Goal: Find specific page/section: Find specific page/section

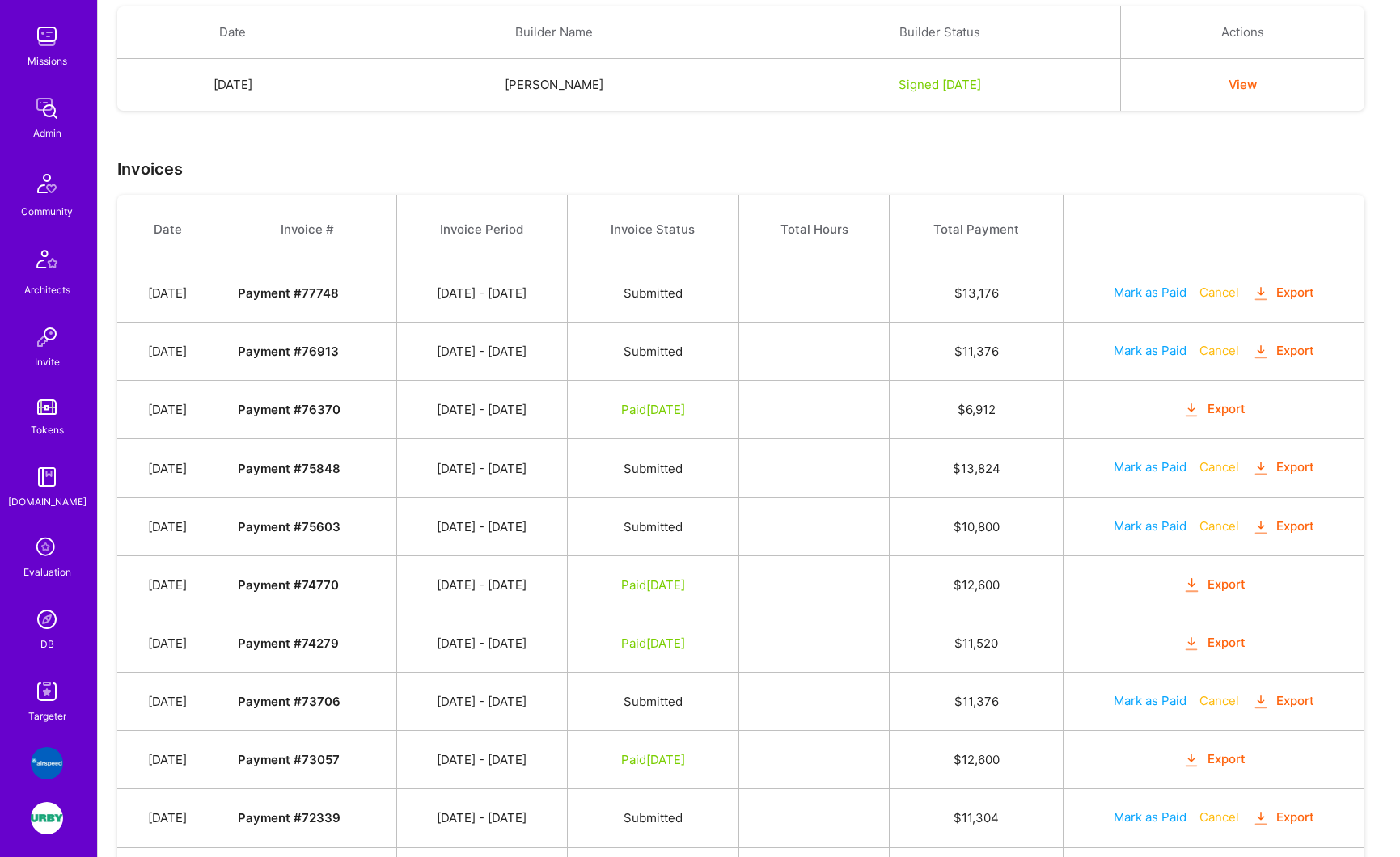
scroll to position [72, 0]
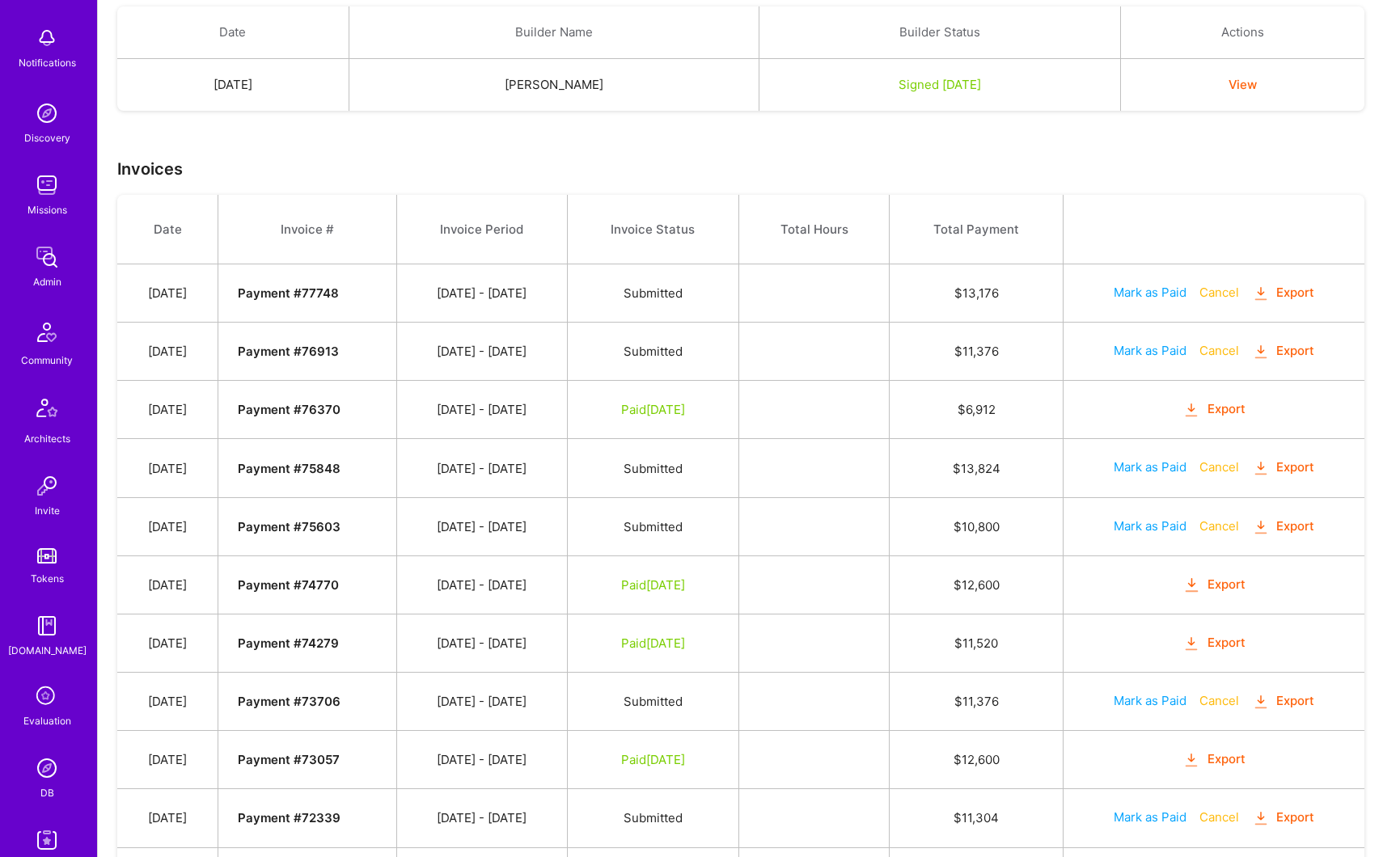
click at [40, 266] on img at bounding box center [47, 257] width 32 height 32
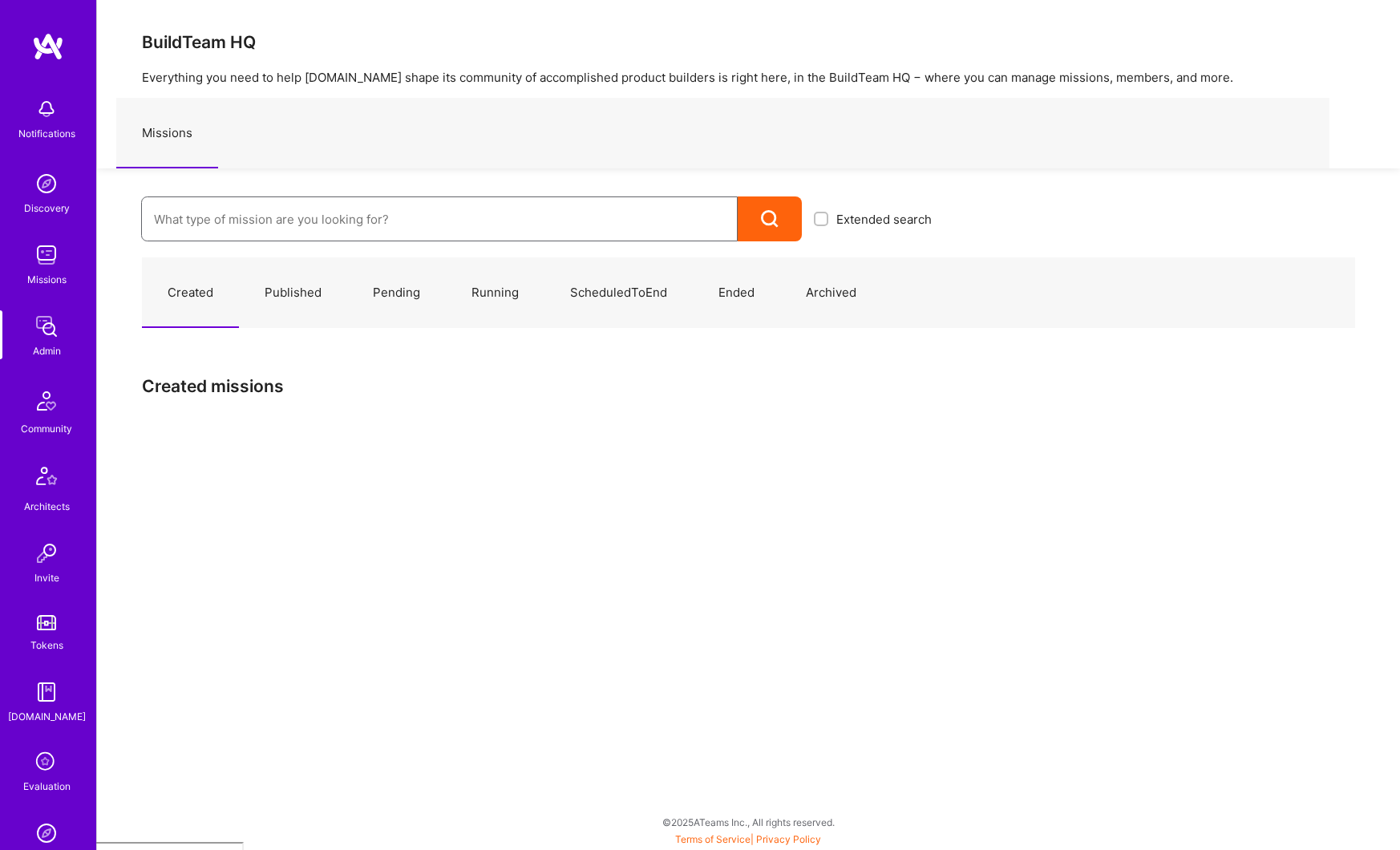
click at [205, 228] on input at bounding box center [439, 219] width 571 height 41
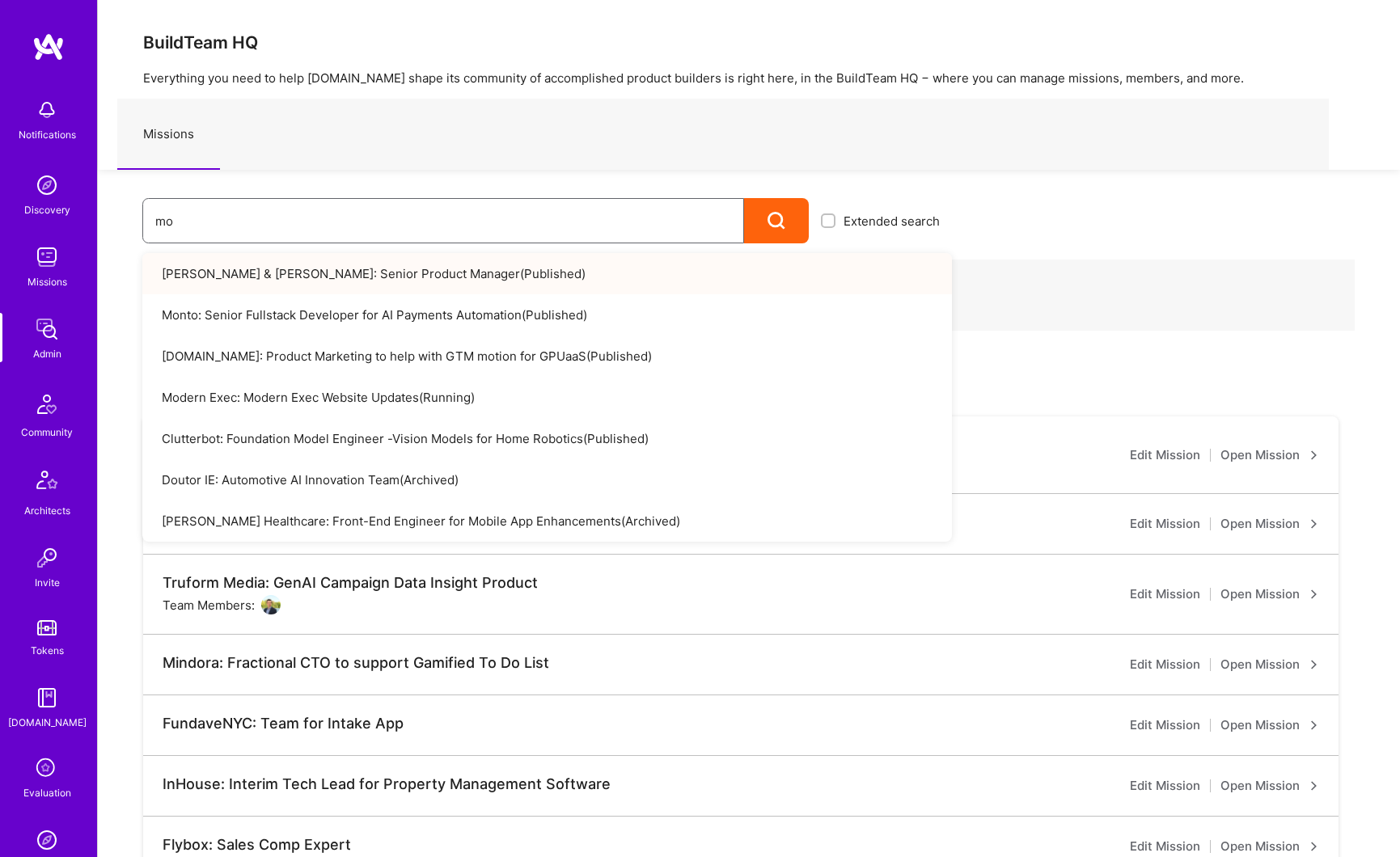
type input "mo"
click at [210, 273] on link "Morgan & Morgan: Senior Product Manager ( Published )" at bounding box center [547, 273] width 809 height 41
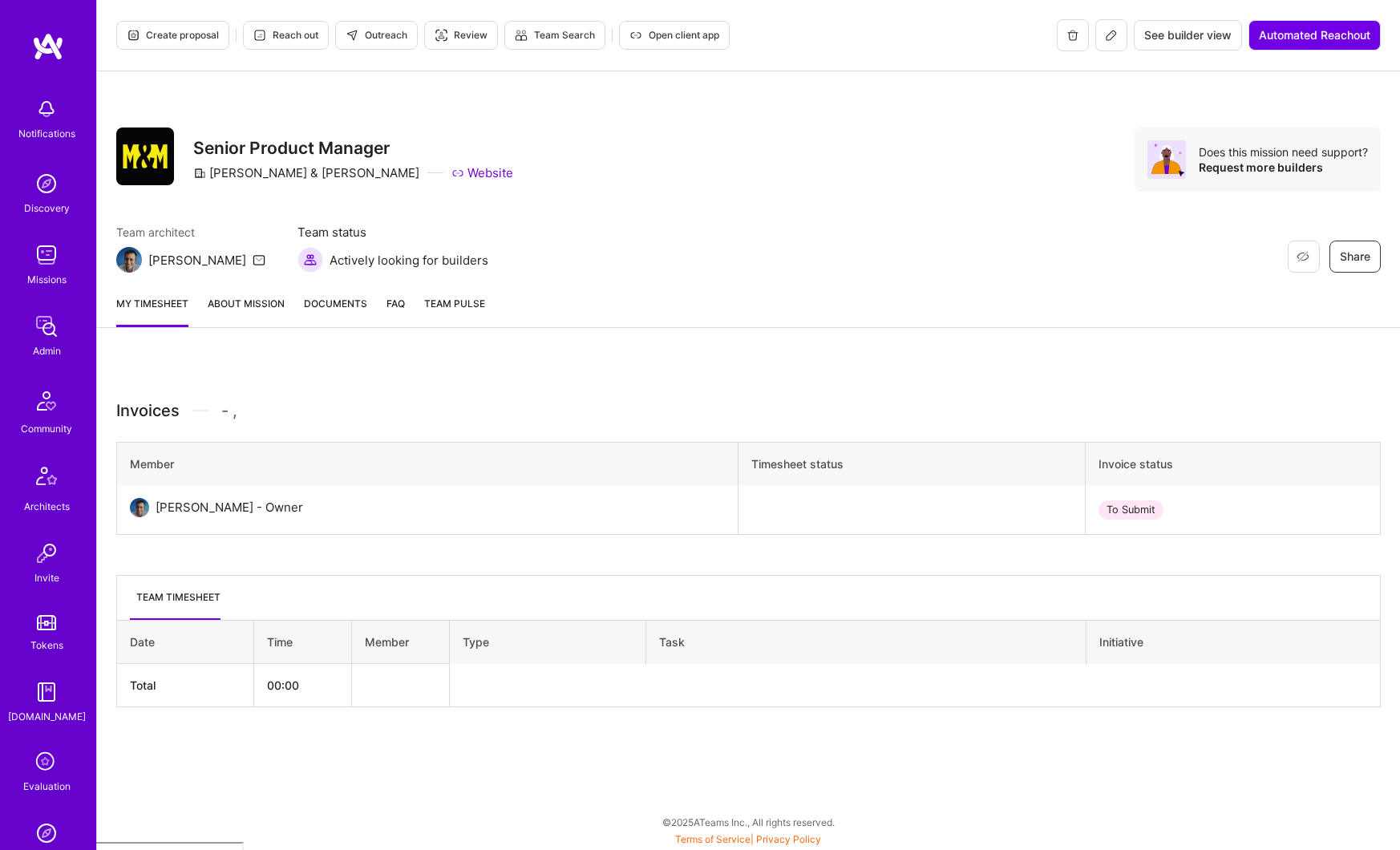
click at [234, 307] on link "About Mission" at bounding box center [246, 312] width 77 height 32
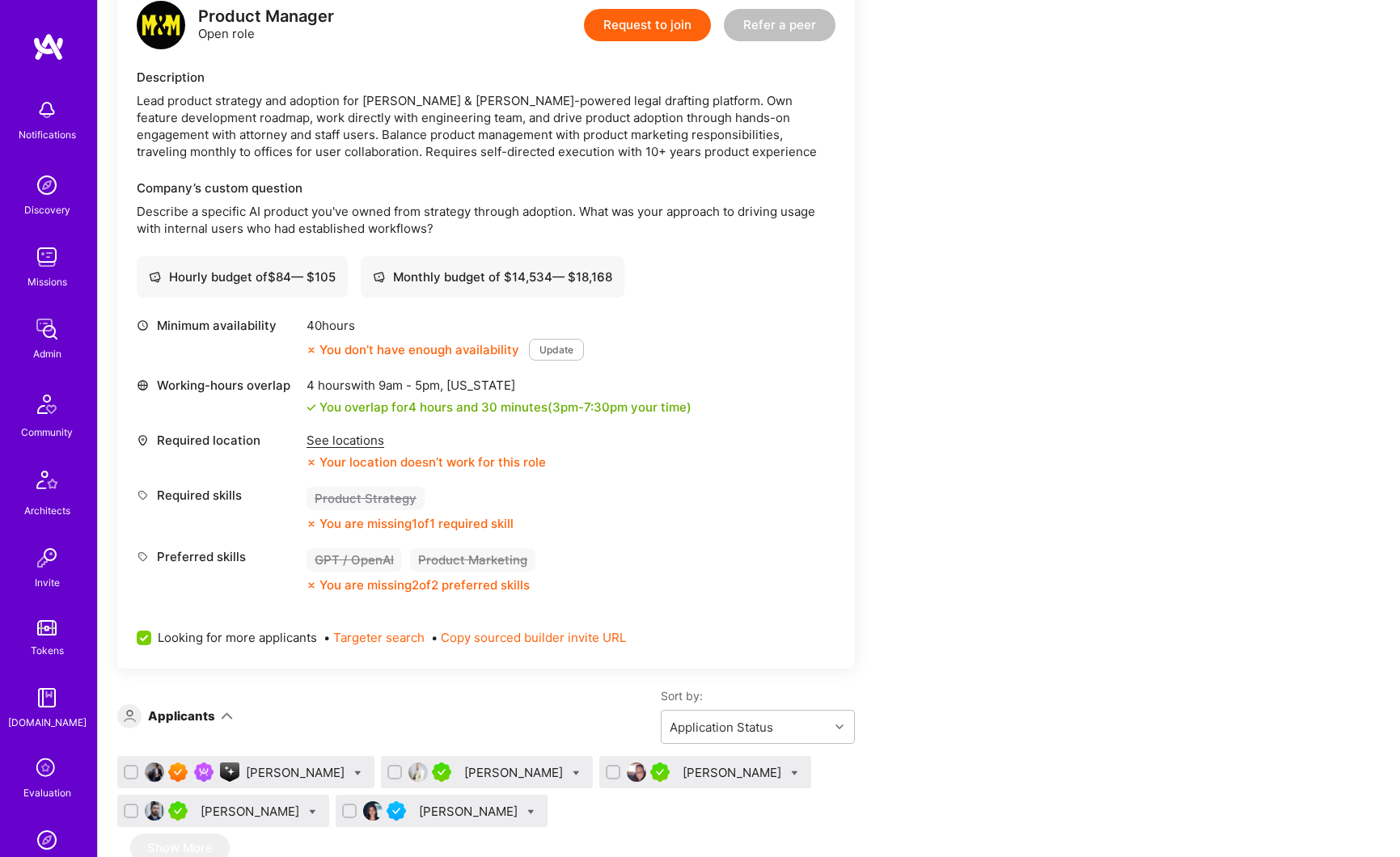
scroll to position [562, 0]
